Goal: Transaction & Acquisition: Obtain resource

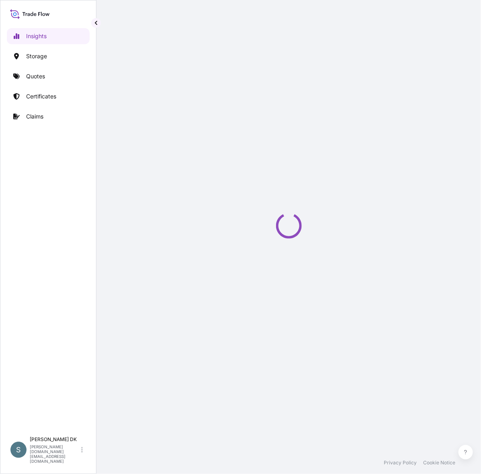
select select "2025"
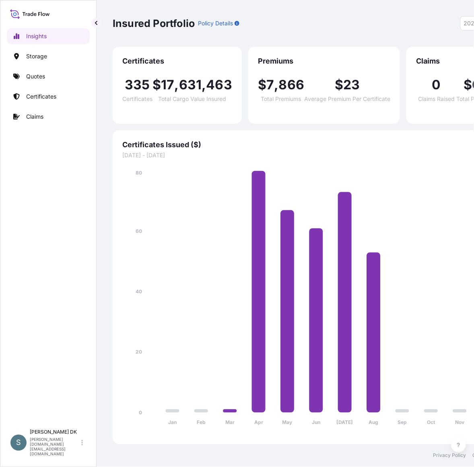
click at [53, 175] on div "Insights Storage Quotes Certificates Claims" at bounding box center [48, 223] width 83 height 404
click at [60, 103] on link "Certificates" at bounding box center [48, 96] width 83 height 16
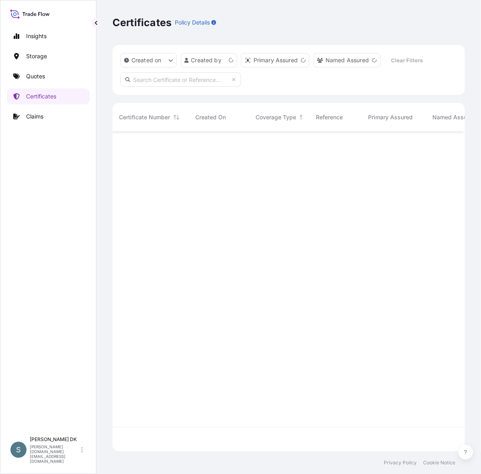
scroll to position [312, 343]
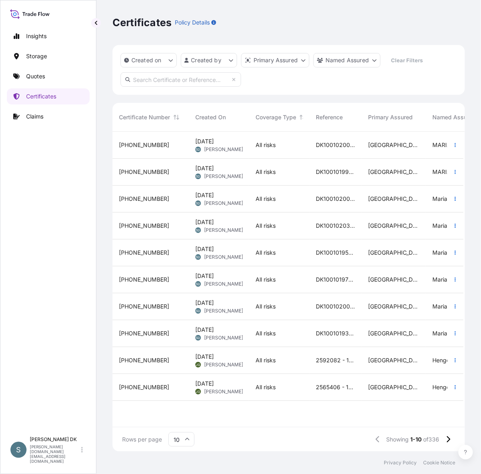
click at [142, 80] on input "text" at bounding box center [181, 79] width 121 height 14
paste input "DK1001019998"
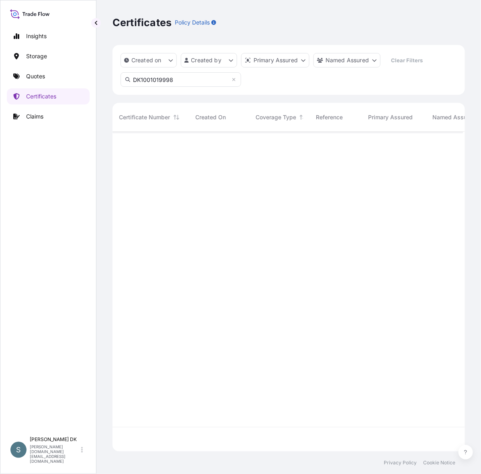
scroll to position [337, 343]
type input "DK1001019998"
click at [53, 74] on link "Quotes" at bounding box center [48, 76] width 83 height 16
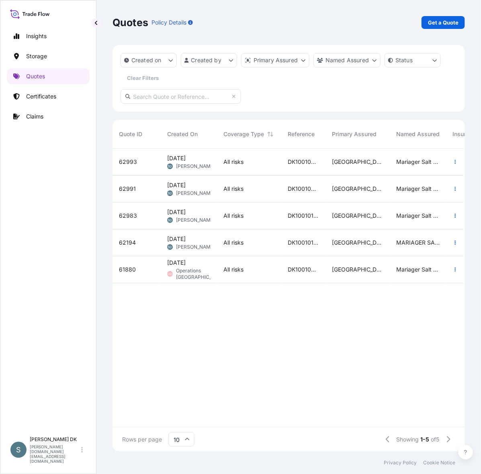
click at [165, 100] on input "text" at bounding box center [181, 96] width 121 height 14
paste input "DK1001019998"
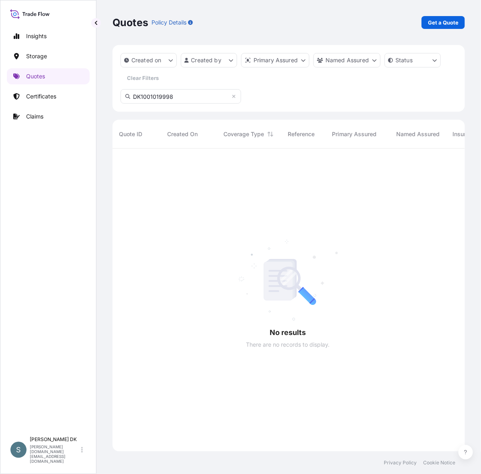
scroll to position [320, 343]
type input "DK1001019998"
click at [233, 98] on icon at bounding box center [234, 96] width 5 height 5
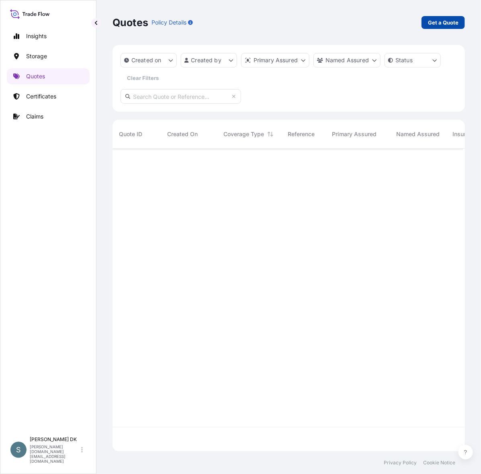
click at [429, 23] on p "Get a Quote" at bounding box center [443, 22] width 31 height 8
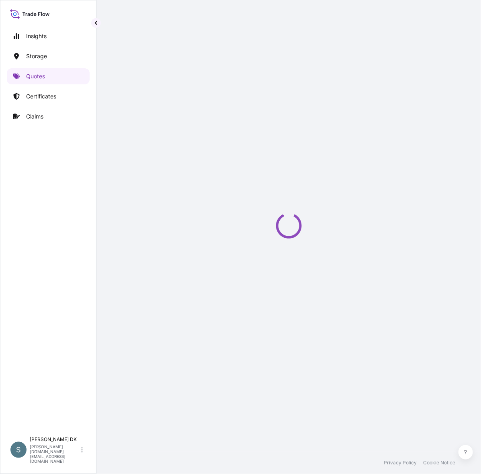
select select "Water"
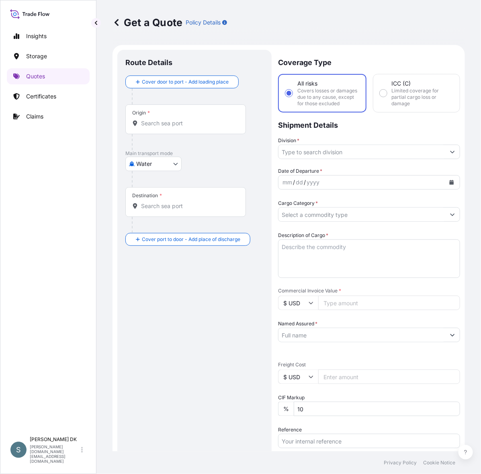
scroll to position [13, 0]
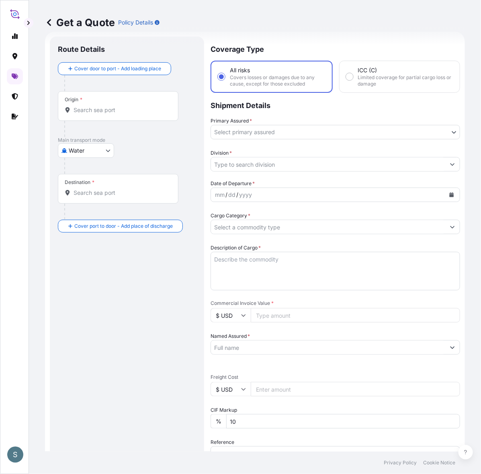
click at [113, 121] on div "Origin *" at bounding box center [118, 106] width 121 height 30
click at [113, 114] on input "Origin *" at bounding box center [121, 110] width 95 height 8
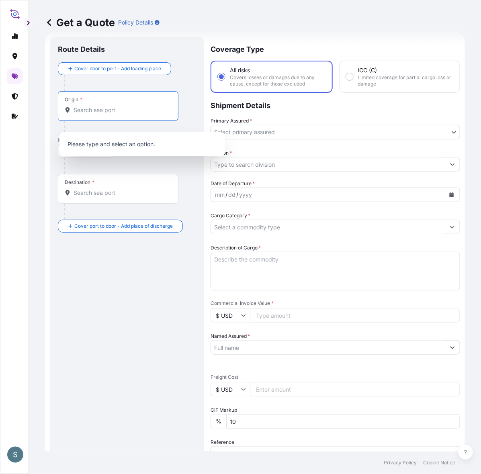
paste input "[GEOGRAPHIC_DATA], [GEOGRAPHIC_DATA]"
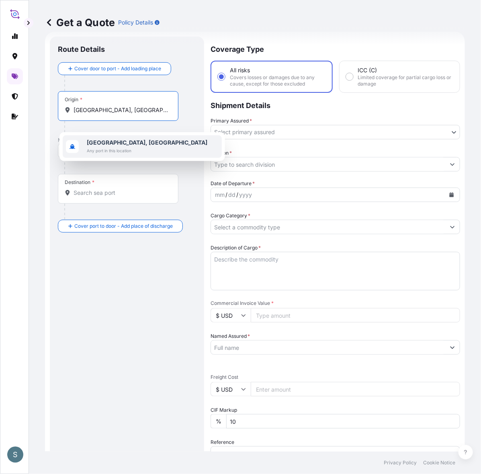
click at [134, 141] on b "[GEOGRAPHIC_DATA], [GEOGRAPHIC_DATA]" at bounding box center [147, 142] width 121 height 7
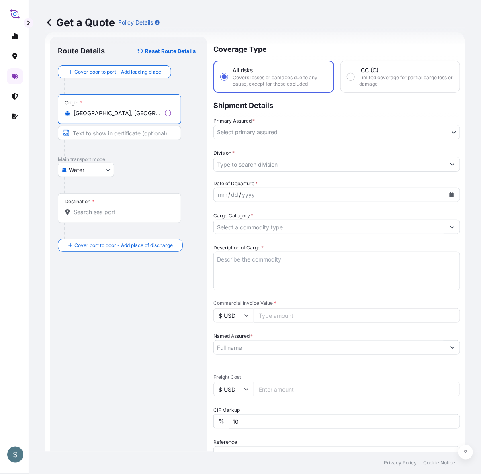
type input "[GEOGRAPHIC_DATA], [GEOGRAPHIC_DATA]"
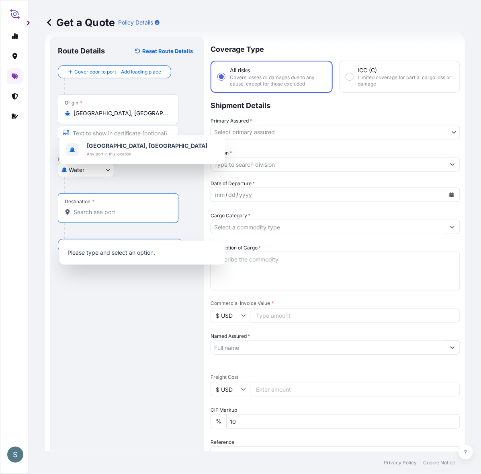
click at [94, 216] on input "Destination *" at bounding box center [121, 212] width 95 height 8
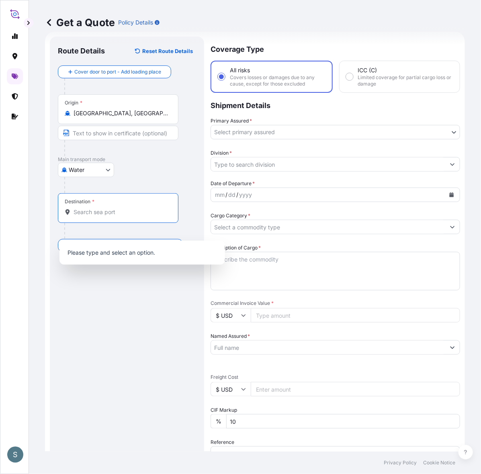
paste input "[GEOGRAPHIC_DATA], [GEOGRAPHIC_DATA]"
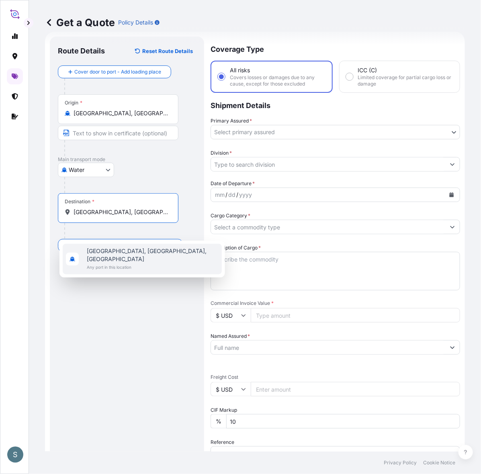
click at [98, 263] on span "Any port in this location" at bounding box center [153, 267] width 132 height 8
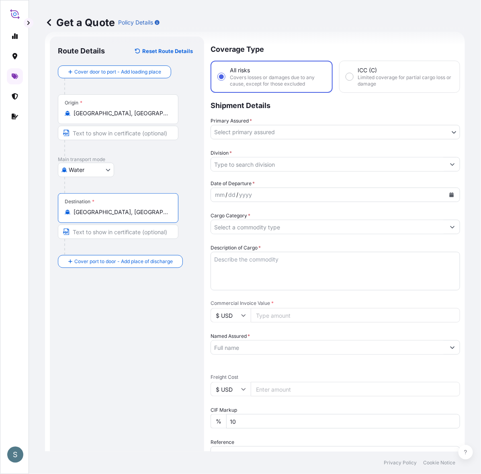
type input "[GEOGRAPHIC_DATA], [GEOGRAPHIC_DATA], [GEOGRAPHIC_DATA]"
click at [131, 340] on div "Route Details Reset Route Details Cover door to port - Add loading place Place …" at bounding box center [128, 327] width 141 height 565
click at [289, 140] on body "1 option available. 0 options available. 1 option available. S Get a Quote Poli…" at bounding box center [240, 237] width 481 height 474
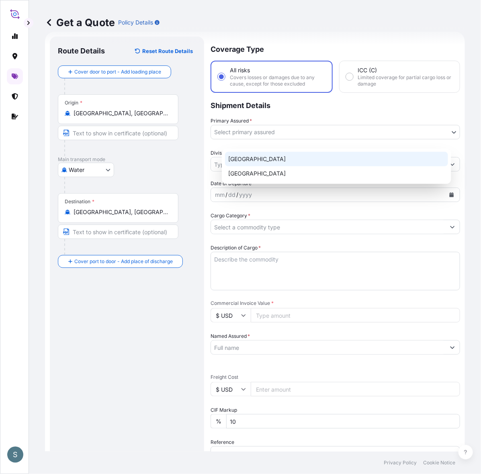
click at [256, 160] on div "[GEOGRAPHIC_DATA]" at bounding box center [336, 159] width 223 height 14
select select "31589"
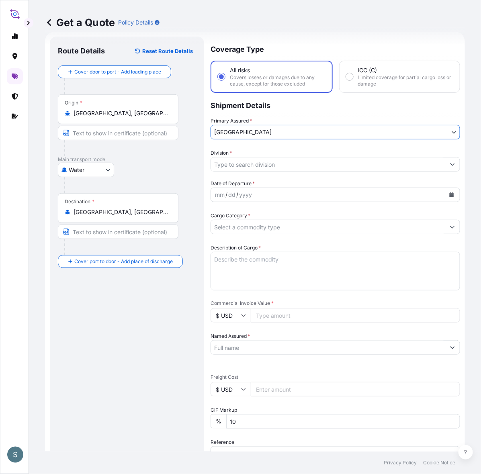
click at [260, 172] on input "Division *" at bounding box center [328, 164] width 234 height 14
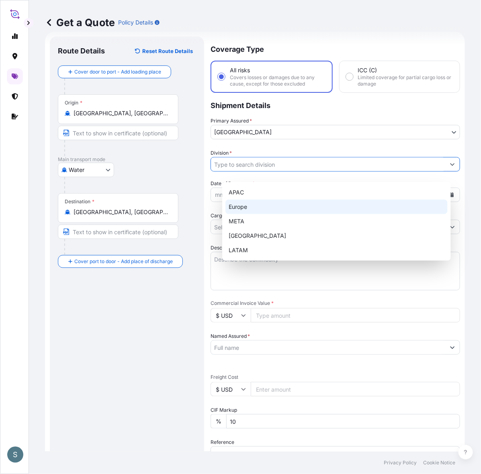
click at [246, 209] on div "Europe" at bounding box center [337, 207] width 222 height 14
type input "Europe"
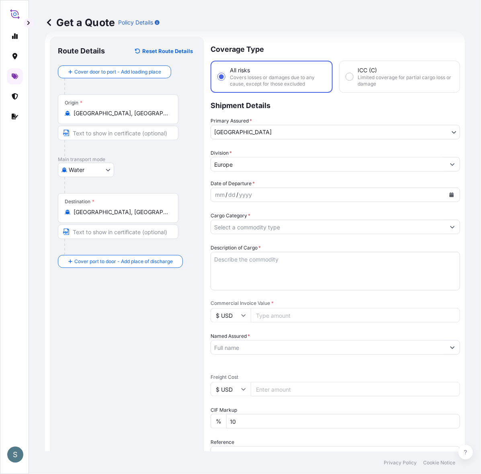
click at [180, 328] on div "Route Details Reset Route Details Cover door to port - Add loading place Place …" at bounding box center [127, 327] width 138 height 565
click at [127, 362] on div "Route Details Reset Route Details Cover door to port - Add loading place Place …" at bounding box center [127, 327] width 138 height 565
click at [445, 201] on button "Calendar" at bounding box center [451, 195] width 13 height 13
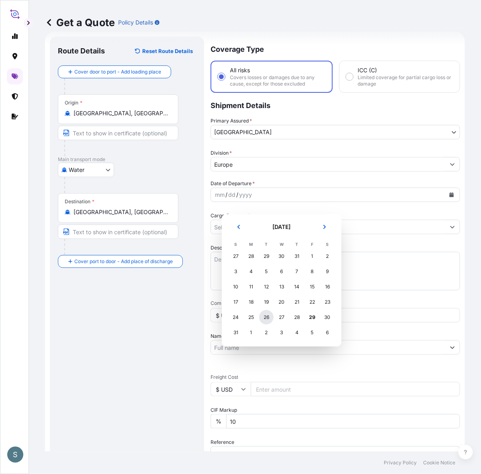
click at [267, 324] on div "26" at bounding box center [266, 317] width 14 height 14
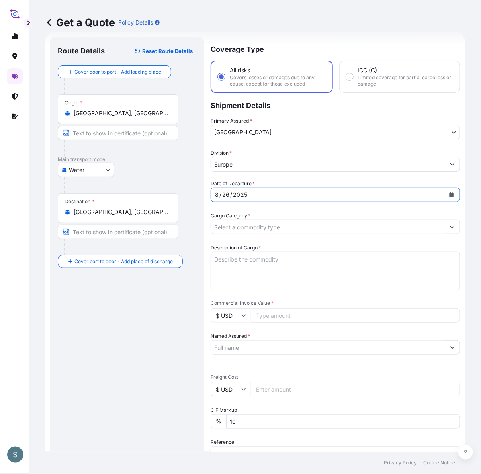
click at [445, 201] on button "Calendar" at bounding box center [451, 195] width 13 height 13
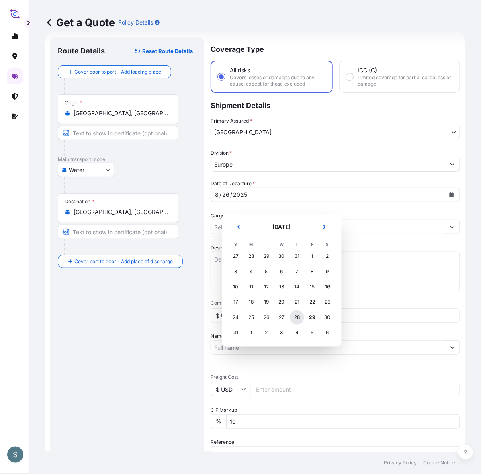
click at [300, 320] on div "28" at bounding box center [297, 317] width 14 height 14
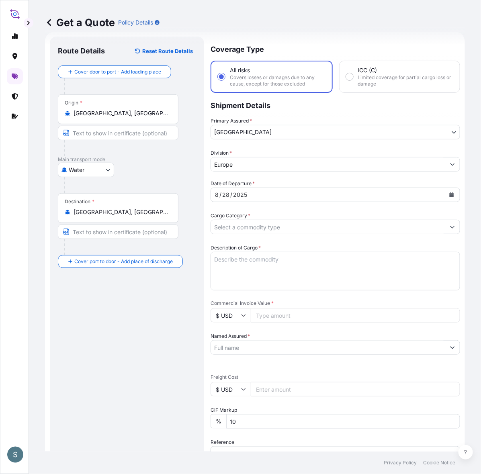
click at [169, 340] on div "Route Details Reset Route Details Cover door to port - Add loading place Place …" at bounding box center [127, 327] width 138 height 565
click at [383, 234] on input "Cargo Category *" at bounding box center [328, 227] width 234 height 14
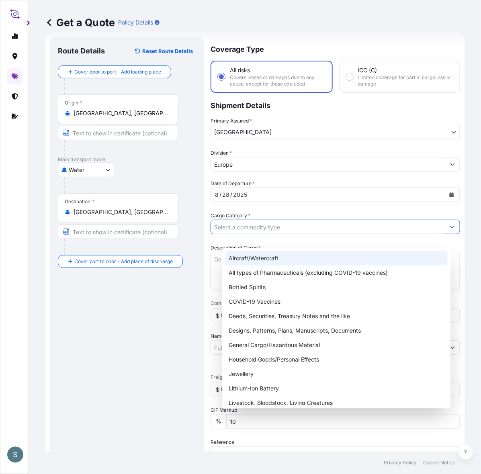
click at [258, 234] on input "Cargo Category *" at bounding box center [328, 227] width 234 height 14
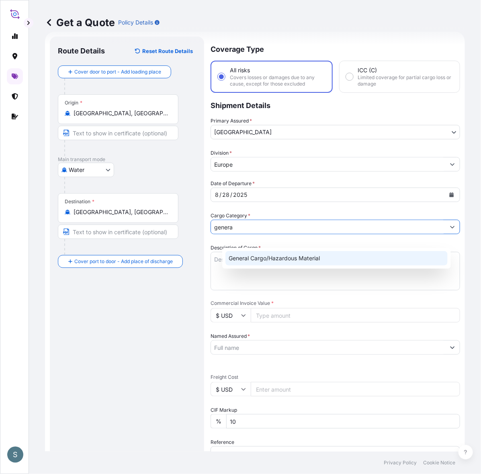
click at [242, 256] on div "General Cargo/Hazardous Material" at bounding box center [337, 258] width 222 height 14
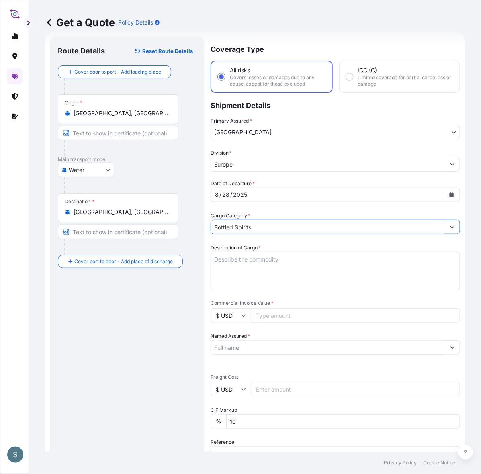
drag, startPoint x: 280, startPoint y: 240, endPoint x: 198, endPoint y: 240, distance: 82.0
click at [198, 240] on form "Route Details Reset Route Details Cover door to port - Add loading place Place …" at bounding box center [255, 327] width 420 height 591
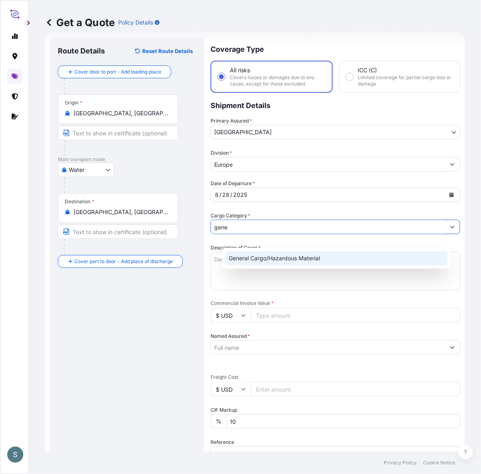
click at [277, 265] on div "General Cargo/Hazardous Material" at bounding box center [337, 258] width 222 height 14
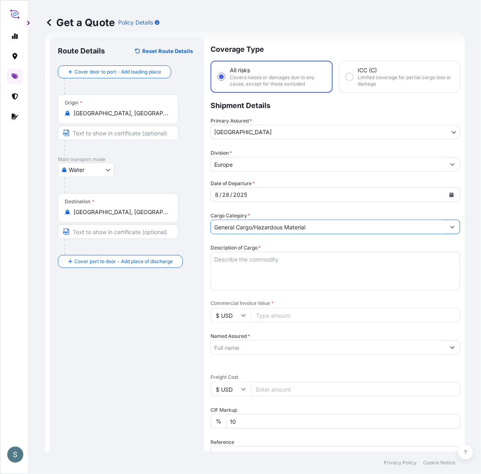
type input "General Cargo/Hazardous Material"
click at [249, 290] on textarea "Description of Cargo *" at bounding box center [336, 271] width 250 height 39
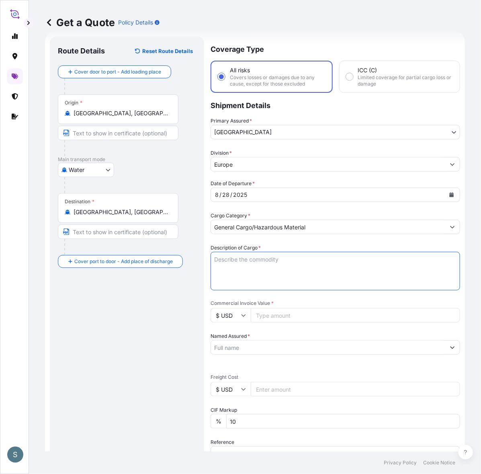
paste textarea "SANAL P+ CHINA, [MEDICAL_DATA], PHARMACEUTICAL QU"
click at [225, 281] on textarea "SANAL P+ CHINA, [MEDICAL_DATA], PHARMACEUTICAL QU" at bounding box center [336, 271] width 250 height 39
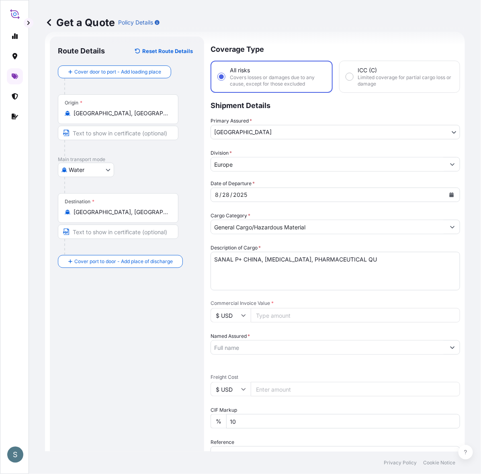
click at [415, 274] on textarea "SANAL P+ CHINA, [MEDICAL_DATA], PHARMACEUTICAL QU" at bounding box center [336, 271] width 250 height 39
type textarea "SANAL P+ CHINA, [MEDICAL_DATA], PHARMACEUTICAL QUALITY"
click at [148, 344] on div "Route Details Reset Route Details Cover door to port - Add loading place Place …" at bounding box center [127, 327] width 138 height 565
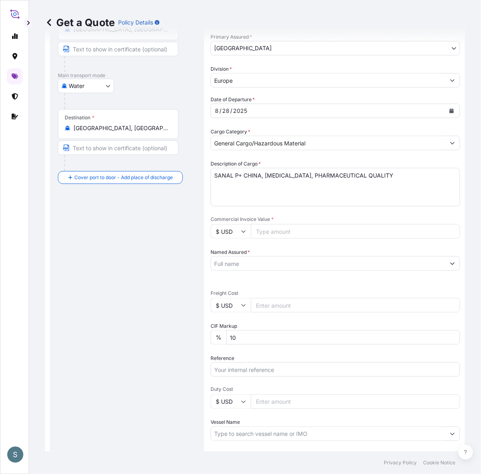
click at [242, 239] on input "$ USD" at bounding box center [231, 231] width 40 height 14
click at [119, 252] on div "Route Details Reset Route Details Cover door to port - Add loading place Place …" at bounding box center [127, 243] width 138 height 565
click at [280, 239] on input "Commercial Invoice Value *" at bounding box center [355, 231] width 209 height 14
paste input "69457.50"
type input "69457.50"
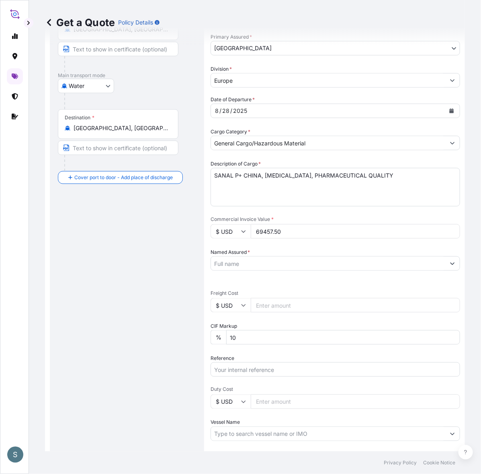
click at [171, 302] on div "Route Details Reset Route Details Cover door to port - Add loading place Place …" at bounding box center [127, 243] width 138 height 565
click at [245, 271] on input "Named Assured *" at bounding box center [328, 263] width 234 height 14
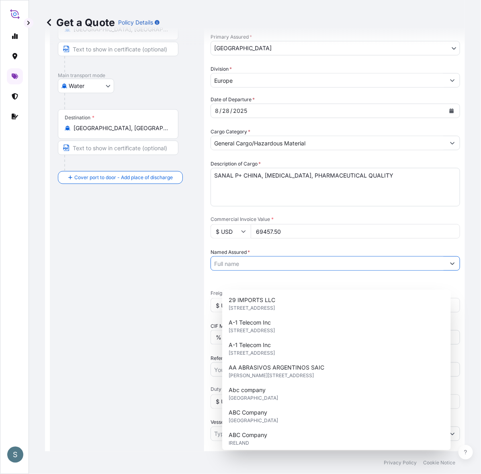
paste input "Mariager Salt Specialties A/S"
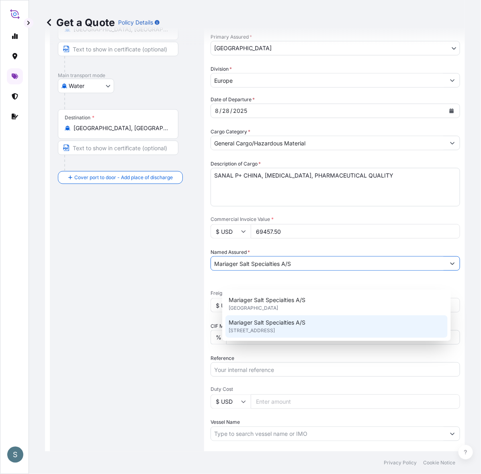
click at [254, 328] on span "[STREET_ADDRESS]" at bounding box center [252, 331] width 46 height 8
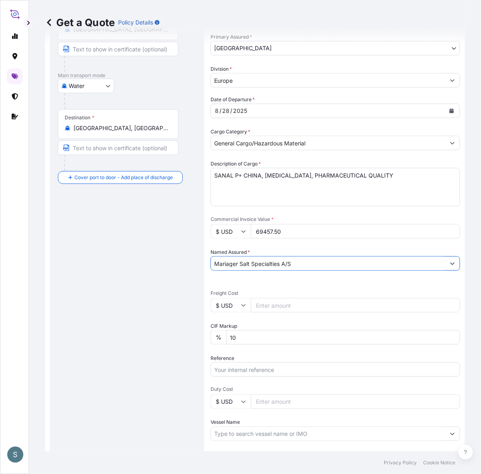
type input "Mariager Salt Specialties A/S"
click at [157, 328] on div "Route Details Reset Route Details Cover door to port - Add loading place Place …" at bounding box center [127, 243] width 138 height 565
click at [266, 313] on input "Freight Cost" at bounding box center [355, 305] width 209 height 14
paste input "7753.62"
type input "7753.62"
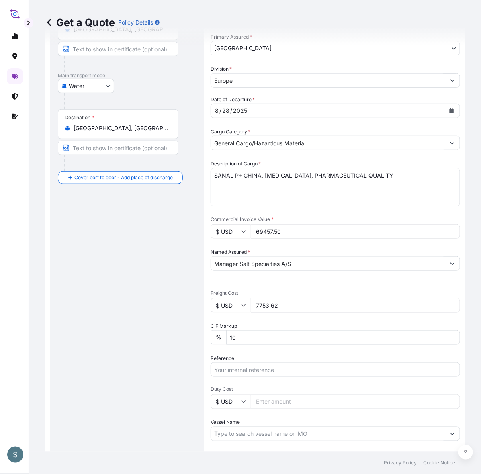
click at [236, 313] on input "$ USD" at bounding box center [231, 305] width 40 height 14
click at [241, 345] on div "€ EUR" at bounding box center [242, 344] width 34 height 15
type input "€ EUR"
click at [194, 347] on div "Route Details Reset Route Details Cover door to port - Add loading place Place …" at bounding box center [127, 243] width 138 height 565
drag, startPoint x: 304, startPoint y: 244, endPoint x: 217, endPoint y: 247, distance: 87.3
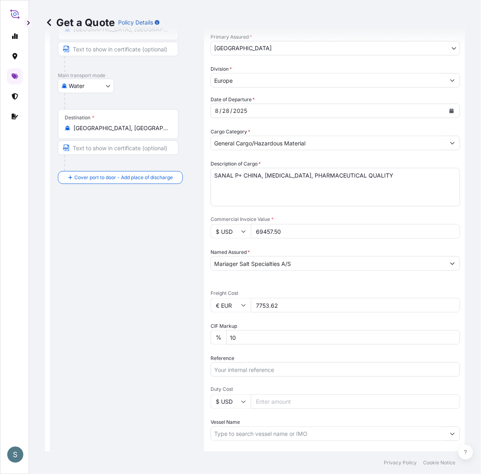
click at [217, 247] on form "Route Details Reset Route Details Cover door to port - Add loading place Place …" at bounding box center [255, 243] width 420 height 591
drag, startPoint x: 292, startPoint y: 322, endPoint x: 226, endPoint y: 324, distance: 66.8
click at [226, 313] on div "€ EUR 7753.62" at bounding box center [336, 305] width 250 height 14
paste input "3"
type input "7753.63"
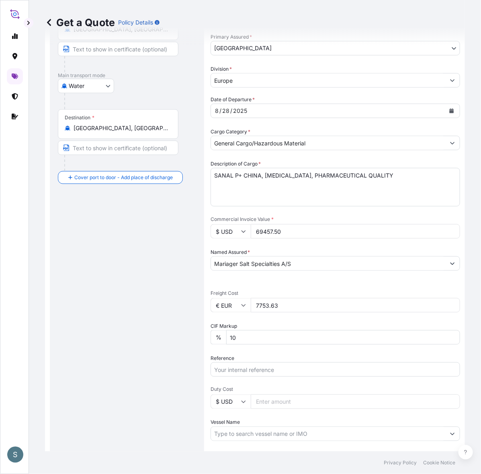
click at [152, 328] on div "Route Details Reset Route Details Cover door to port - Add loading place Place …" at bounding box center [127, 243] width 138 height 565
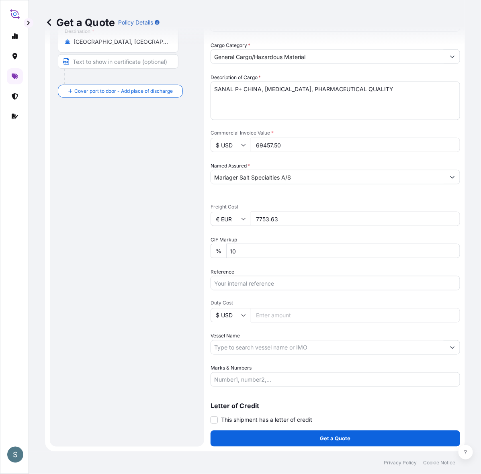
scroll to position [212, 0]
click at [262, 276] on input "Reference" at bounding box center [336, 283] width 250 height 14
paste input "DK1001019998 2525611"
click at [268, 278] on input "DK1001019998 2525611" at bounding box center [336, 283] width 250 height 14
type input "DK1001019998 - 2525611"
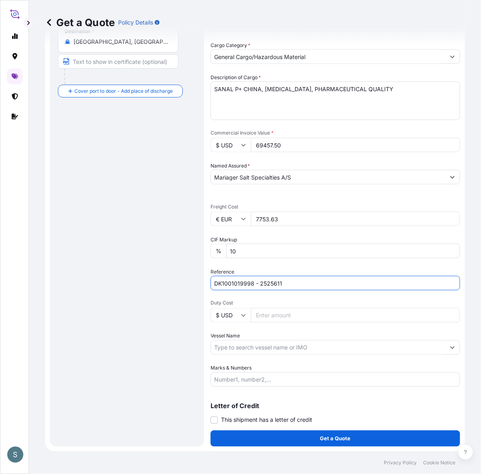
click at [172, 325] on div "Route Details Reset Route Details Cover door to port - Add loading place Place …" at bounding box center [127, 156] width 138 height 565
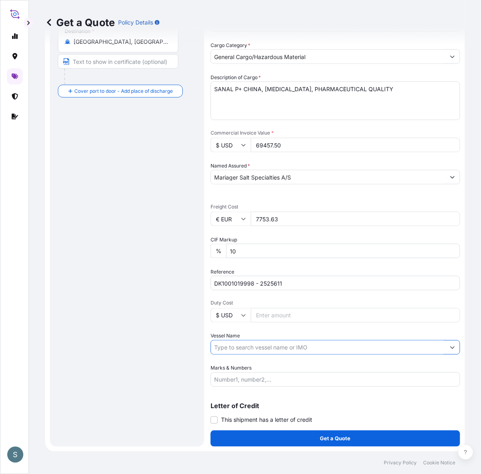
click at [299, 342] on input "Vessel Name" at bounding box center [328, 347] width 234 height 14
paste input "MSC [PERSON_NAME]"
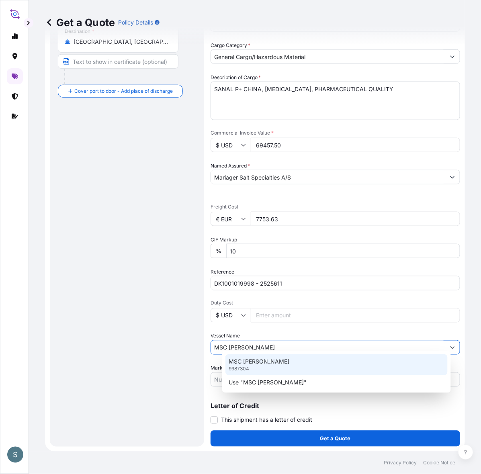
click at [248, 369] on p "9987304" at bounding box center [239, 369] width 21 height 6
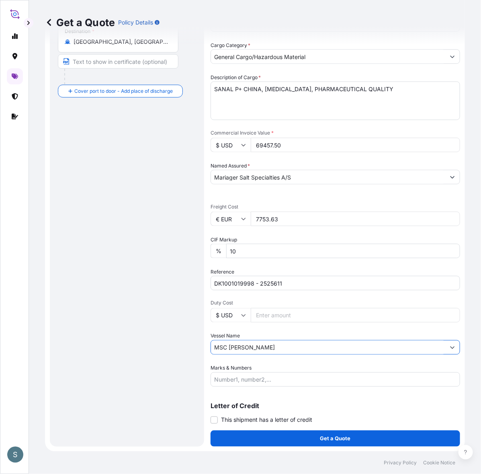
type input "MSC [PERSON_NAME]"
click at [183, 374] on div "Route Details Reset Route Details Cover door to port - Add loading place Place …" at bounding box center [127, 156] width 138 height 565
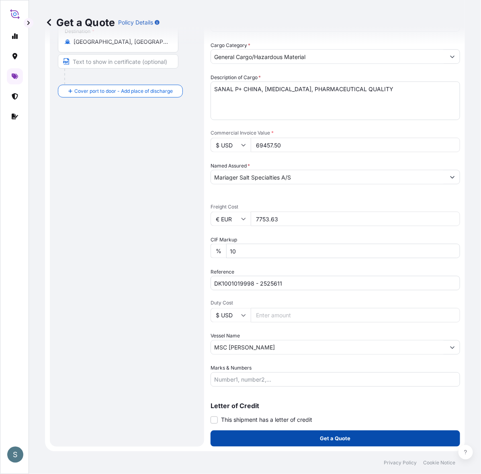
click at [309, 437] on button "Get a Quote" at bounding box center [336, 439] width 250 height 16
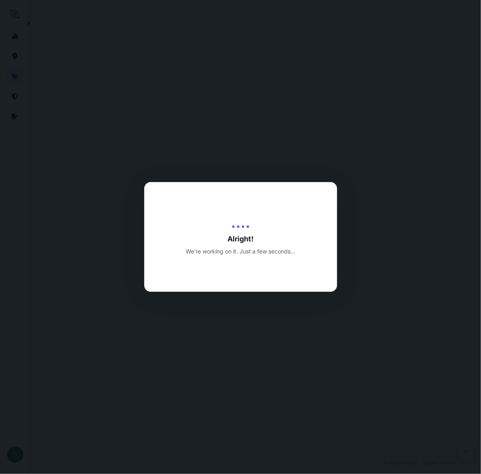
select select "Water"
select select "31589"
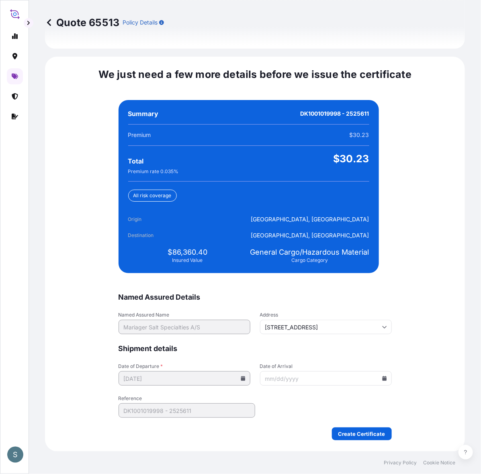
scroll to position [1911, 0]
click at [383, 376] on input "Date of Arrival" at bounding box center [326, 378] width 132 height 14
click at [382, 376] on icon at bounding box center [384, 378] width 4 height 5
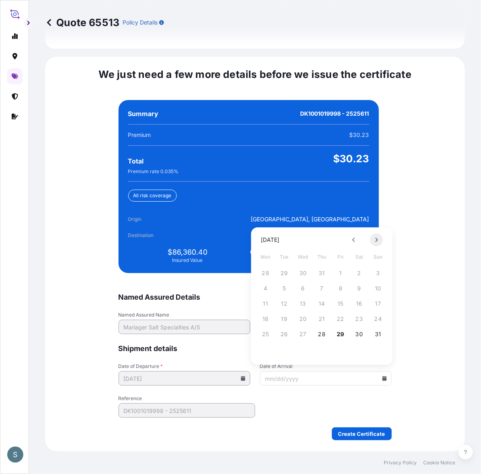
click at [374, 237] on button at bounding box center [376, 240] width 13 height 13
click at [300, 306] on button "15" at bounding box center [303, 303] width 13 height 13
type input "[DATE]"
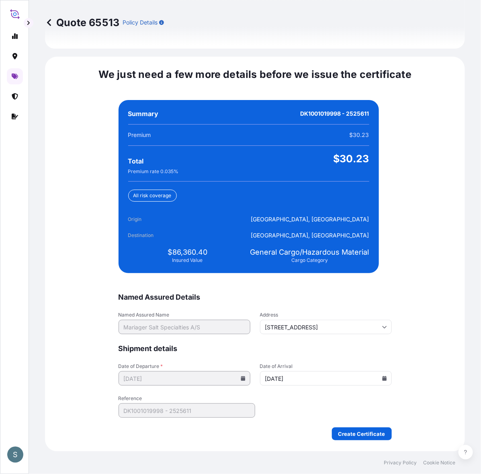
click at [278, 404] on form "Named Assured Details Named Assured Name Mariager Salt Specialties A/S Address …" at bounding box center [255, 367] width 273 height 148
drag, startPoint x: 168, startPoint y: 250, endPoint x: 203, endPoint y: 248, distance: 35.4
click at [203, 248] on span "$86,360.40" at bounding box center [188, 253] width 40 height 10
copy span "86,360.40"
click at [168, 248] on span "$86,360.40" at bounding box center [188, 253] width 40 height 10
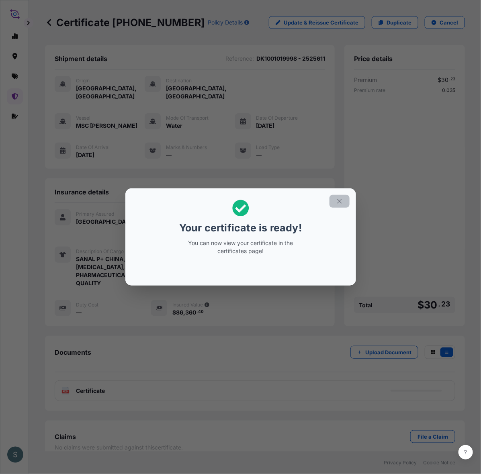
click at [343, 198] on icon "button" at bounding box center [339, 201] width 7 height 7
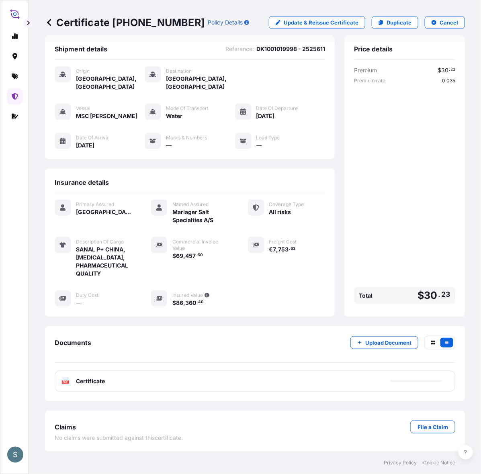
scroll to position [28, 0]
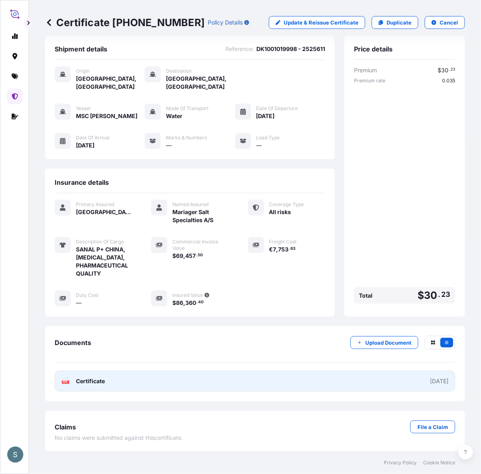
click at [134, 374] on link "PDF Certificate [DATE]" at bounding box center [255, 381] width 401 height 21
